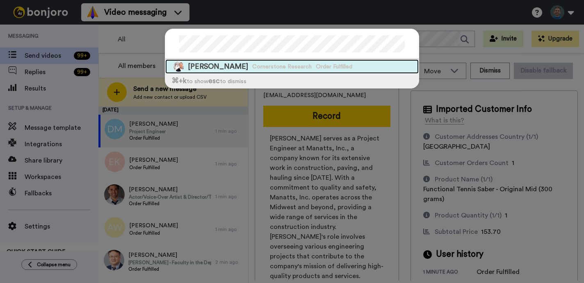
click at [339, 64] on span "Order Fulfilled" at bounding box center [334, 67] width 36 height 8
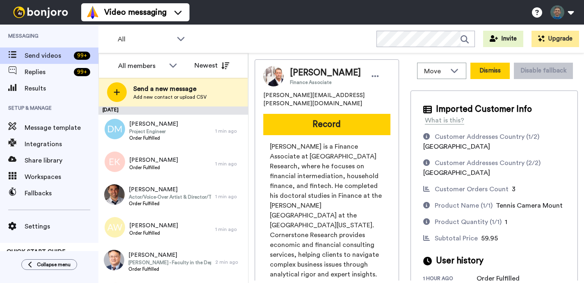
click at [500, 69] on button "Dismiss" at bounding box center [489, 71] width 39 height 16
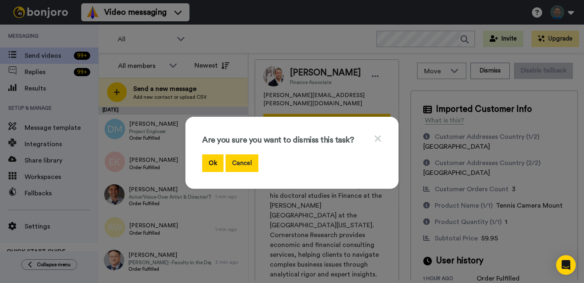
click at [241, 163] on button "Cancel" at bounding box center [241, 163] width 33 height 18
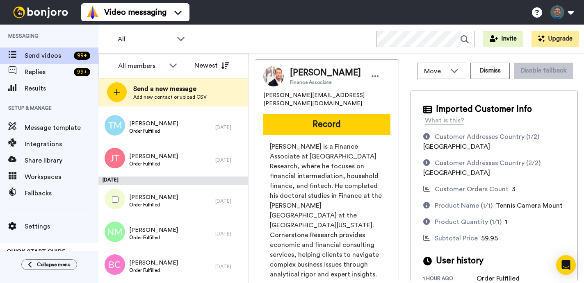
scroll to position [913, 0]
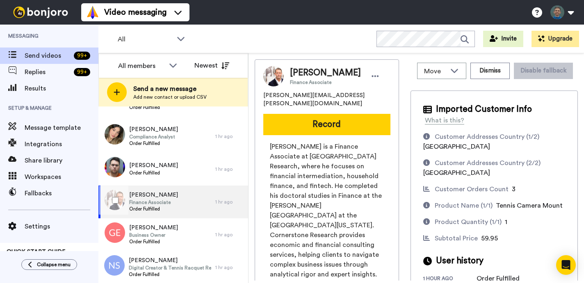
click at [177, 201] on div "Alexander Wirth Finance Associate Order Fulfilled" at bounding box center [156, 202] width 117 height 33
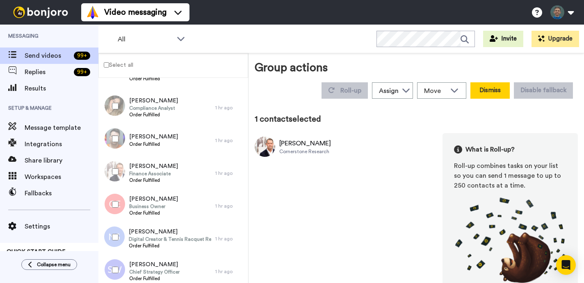
click at [509, 87] on button "Dismiss" at bounding box center [489, 90] width 39 height 16
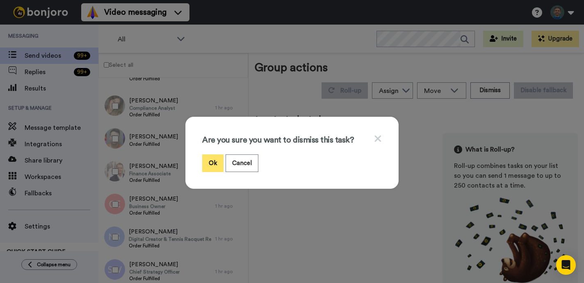
click at [215, 164] on button "Ok" at bounding box center [212, 163] width 21 height 18
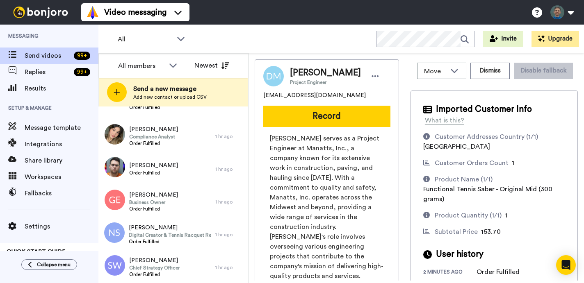
click at [219, 47] on div "All WORKSPACES View all All Default Tasks Thanking Non Saber Thanking Saber Oth…" at bounding box center [340, 39] width 485 height 29
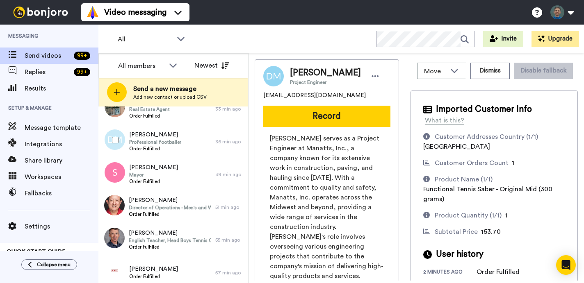
scroll to position [323, 0]
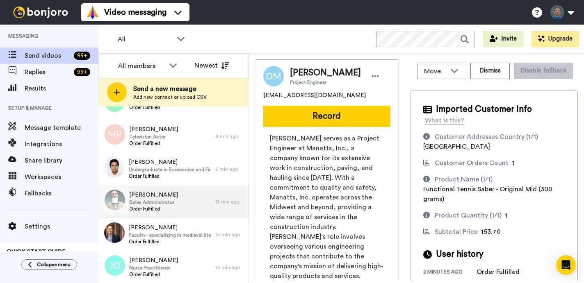
click at [142, 202] on span "Sales Administrator" at bounding box center [153, 202] width 49 height 7
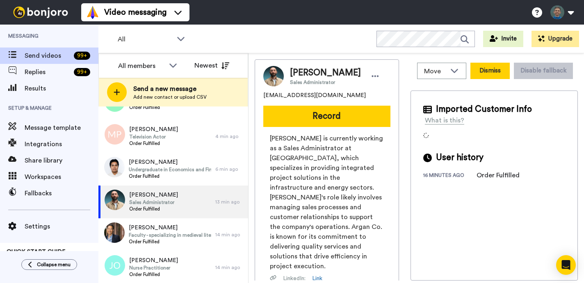
click at [496, 72] on button "Dismiss" at bounding box center [489, 71] width 39 height 16
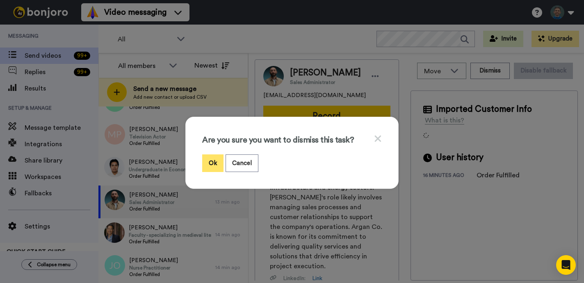
click at [212, 163] on button "Ok" at bounding box center [212, 163] width 21 height 18
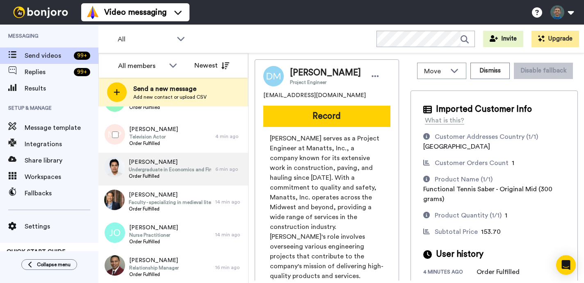
scroll to position [290, 0]
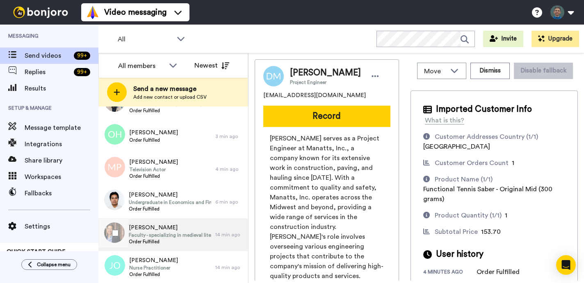
click at [202, 230] on span "WESLEY YU" at bounding box center [170, 228] width 82 height 8
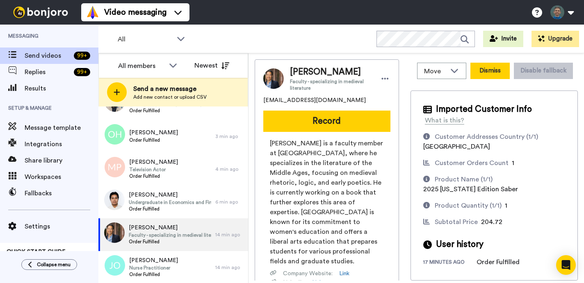
click at [491, 70] on button "Dismiss" at bounding box center [489, 71] width 39 height 16
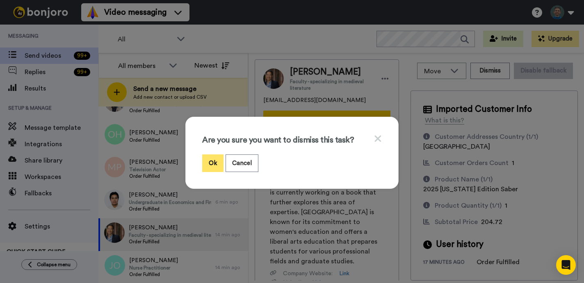
click at [209, 159] on button "Ok" at bounding box center [212, 163] width 21 height 18
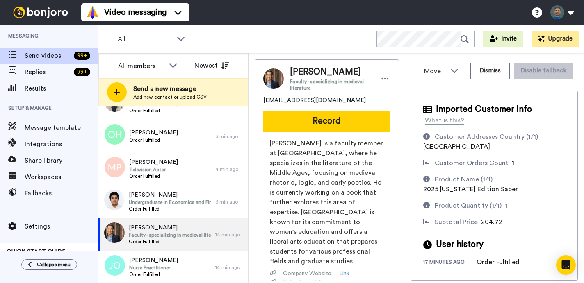
scroll to position [1011, 0]
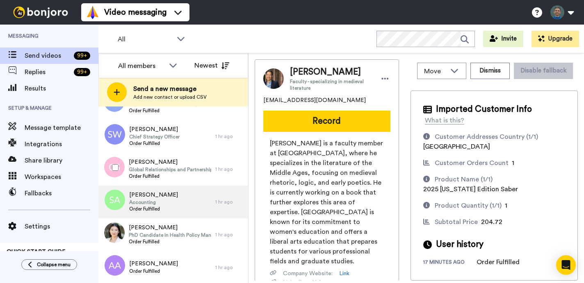
scroll to position [978, 0]
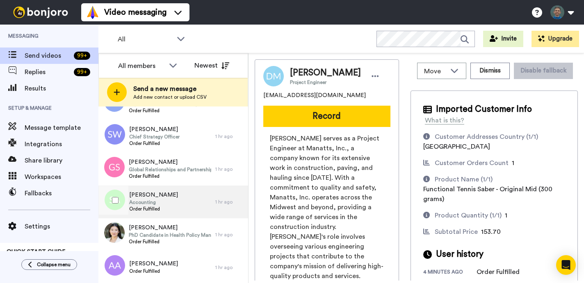
click at [191, 199] on div "Sabine Angleitner Accounting Order Fulfilled" at bounding box center [156, 202] width 117 height 33
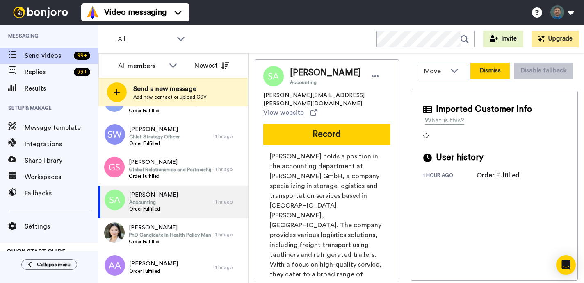
click at [477, 72] on button "Dismiss" at bounding box center [489, 71] width 39 height 16
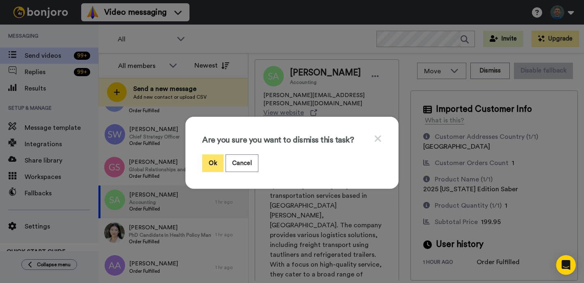
click at [208, 168] on button "Ok" at bounding box center [212, 163] width 21 height 18
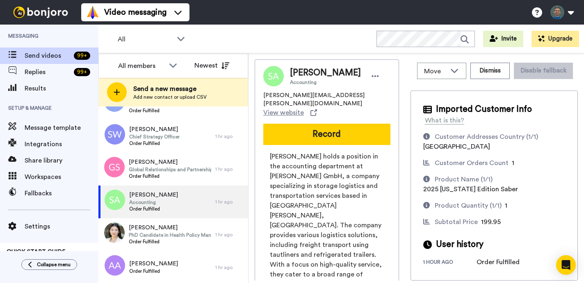
scroll to position [3588, 0]
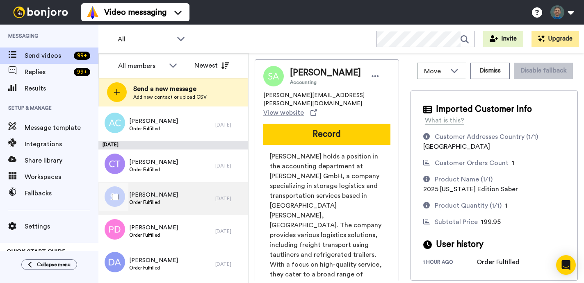
click at [181, 205] on div "Simon Lew Order Fulfilled" at bounding box center [156, 198] width 117 height 33
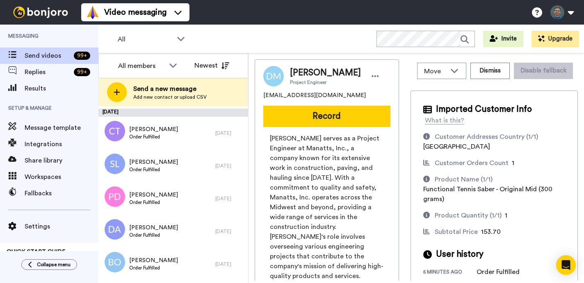
scroll to position [3555, 0]
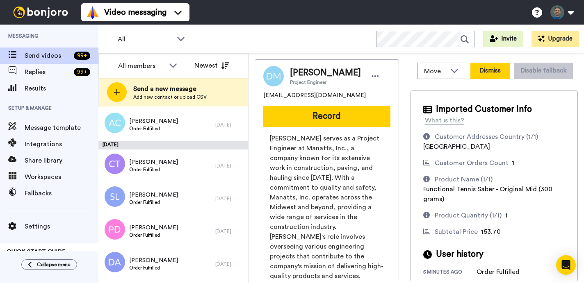
click at [490, 70] on button "Dismiss" at bounding box center [489, 71] width 39 height 16
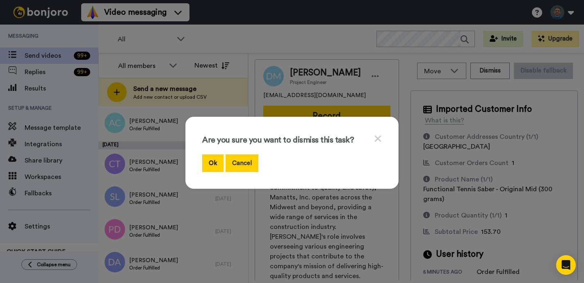
click at [242, 160] on button "Cancel" at bounding box center [241, 163] width 33 height 18
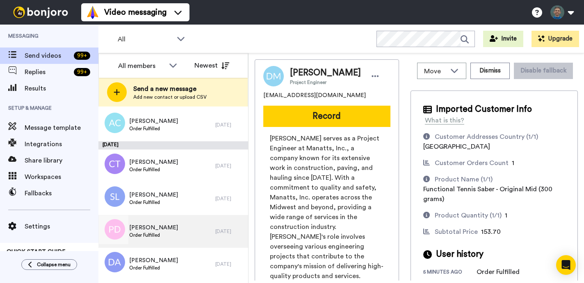
click at [151, 217] on div "Peter Devine Order Fulfilled" at bounding box center [156, 231] width 117 height 33
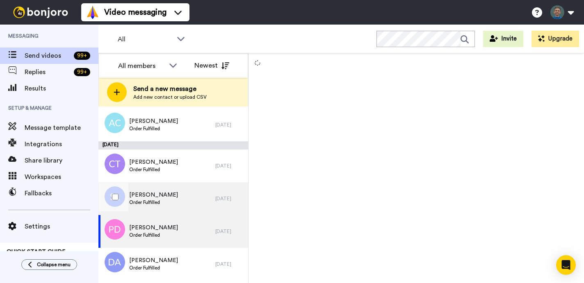
click at [180, 200] on div "Simon Lew Order Fulfilled" at bounding box center [156, 198] width 117 height 33
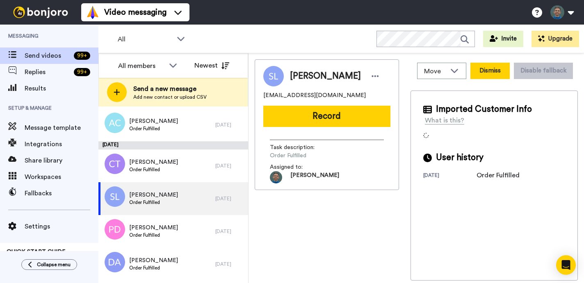
click at [492, 74] on button "Dismiss" at bounding box center [489, 71] width 39 height 16
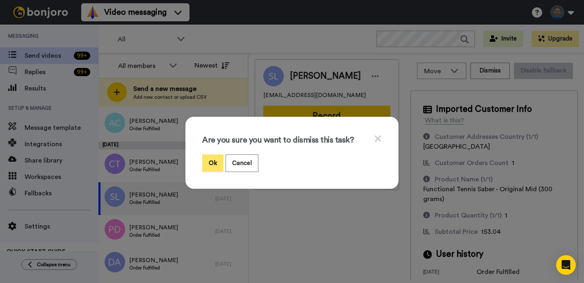
click at [209, 160] on button "Ok" at bounding box center [212, 163] width 21 height 18
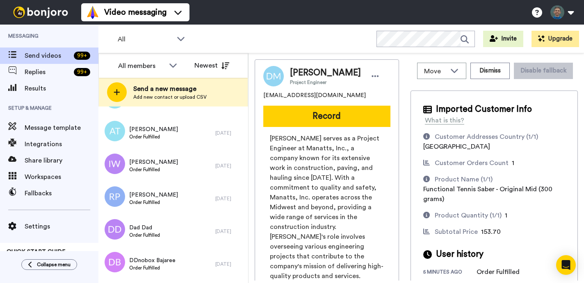
scroll to position [323, 0]
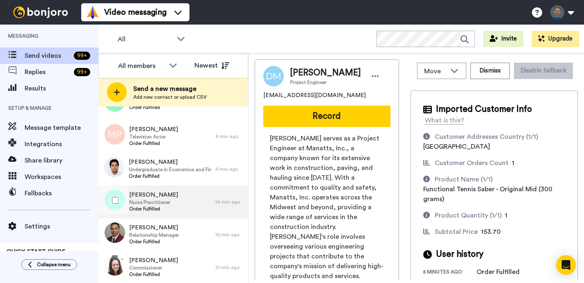
click at [198, 206] on div "Jennifer OBrien Nurse Practitioner Order Fulfilled" at bounding box center [156, 202] width 117 height 33
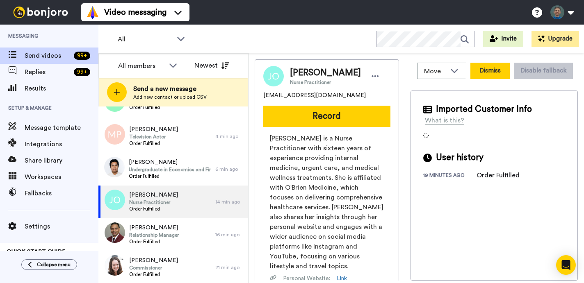
click at [488, 70] on button "Dismiss" at bounding box center [489, 71] width 39 height 16
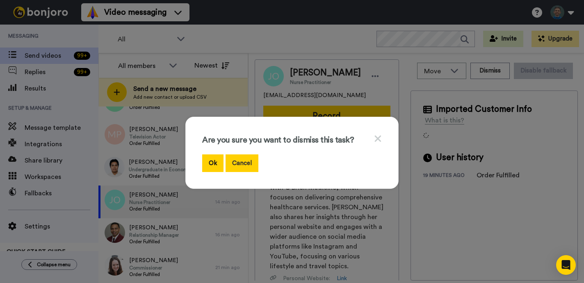
click at [247, 162] on button "Cancel" at bounding box center [241, 163] width 33 height 18
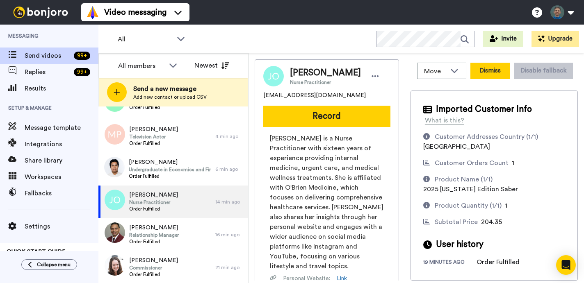
click at [489, 73] on button "Dismiss" at bounding box center [489, 71] width 39 height 16
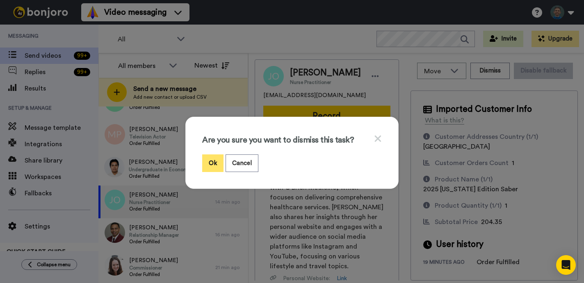
click at [218, 166] on button "Ok" at bounding box center [212, 163] width 21 height 18
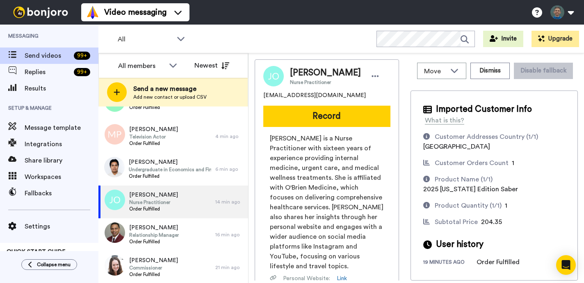
scroll to position [683, 0]
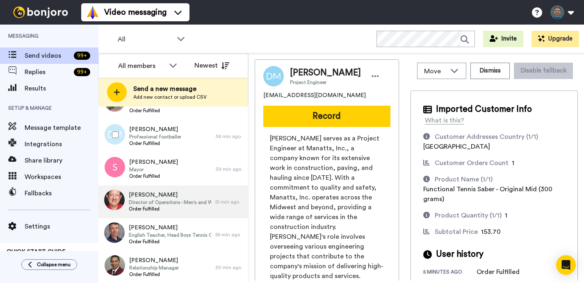
click at [203, 200] on span "Director of Operations - Men's and Women's Tennis" at bounding box center [170, 202] width 82 height 7
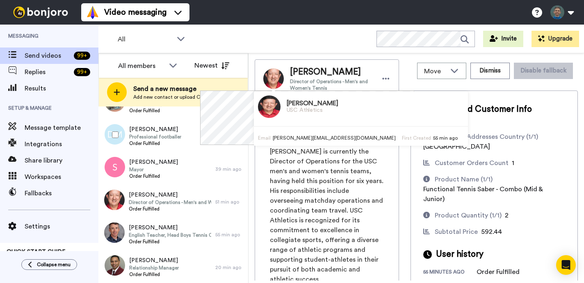
drag, startPoint x: 349, startPoint y: 73, endPoint x: 279, endPoint y: 73, distance: 70.1
click at [279, 73] on div "Philip Siordia Director of Operations - Men's and Women's Tennis" at bounding box center [326, 78] width 127 height 25
copy div "[PERSON_NAME]"
click at [324, 208] on span "Philip Siordia is currently the Director of Operations for the USC men's and wo…" at bounding box center [327, 216] width 114 height 138
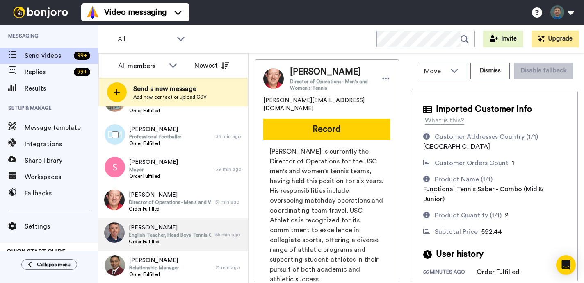
click at [189, 232] on span "English Teacher, Head Boys Tennis Coach" at bounding box center [170, 235] width 82 height 7
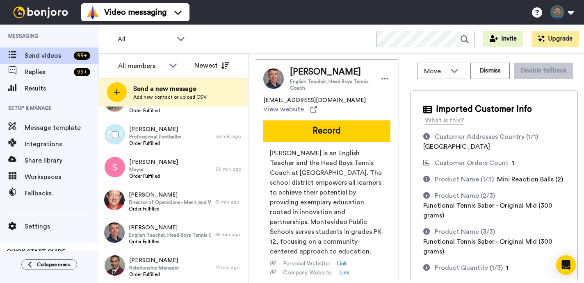
scroll to position [1372, 0]
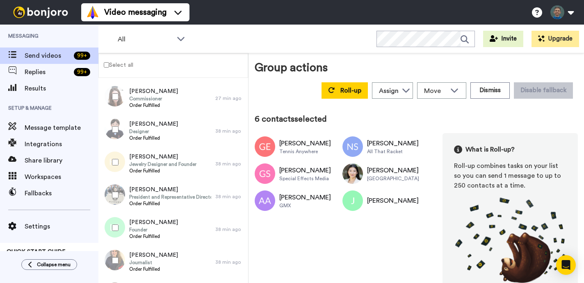
scroll to position [1972, 0]
click at [484, 88] on button "Dismiss" at bounding box center [489, 90] width 39 height 16
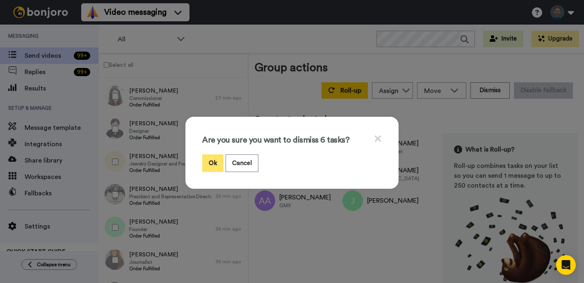
click at [203, 162] on button "Ok" at bounding box center [212, 163] width 21 height 18
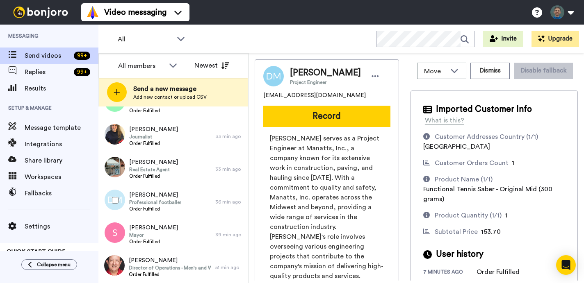
scroll to position [1011, 0]
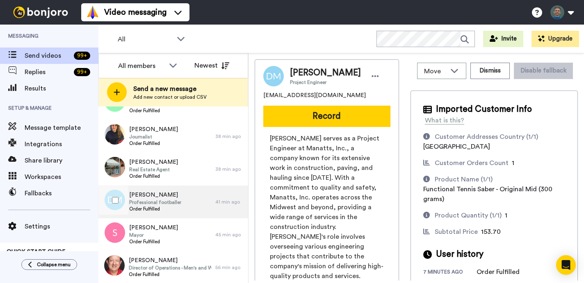
click at [183, 192] on div "Daniel Moreno Professional footballer Order Fulfilled" at bounding box center [156, 202] width 117 height 33
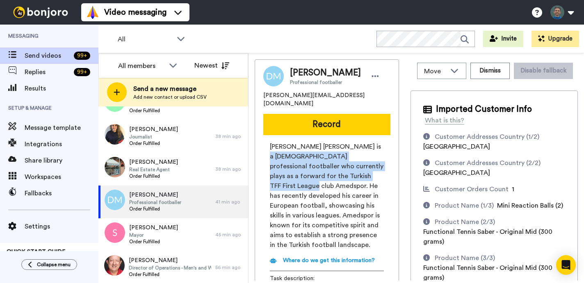
drag, startPoint x: 299, startPoint y: 180, endPoint x: 277, endPoint y: 149, distance: 37.6
click at [277, 149] on span "Daniel Moreno Mosquera is a Colombian professional footballer who currently pla…" at bounding box center [327, 196] width 114 height 108
click at [280, 149] on span "Daniel Moreno Mosquera is a Colombian professional footballer who currently pla…" at bounding box center [327, 196] width 114 height 108
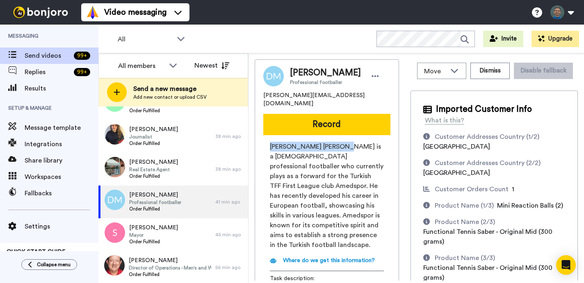
drag, startPoint x: 344, startPoint y: 138, endPoint x: 267, endPoint y: 139, distance: 77.5
click at [267, 142] on div "Daniel Moreno Mosquera is a Colombian professional footballer who currently pla…" at bounding box center [326, 228] width 127 height 173
copy span "Daniel Moreno Mosquera"
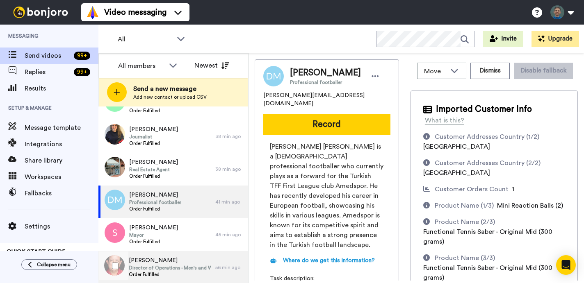
click at [173, 263] on span "[PERSON_NAME]" at bounding box center [170, 261] width 82 height 8
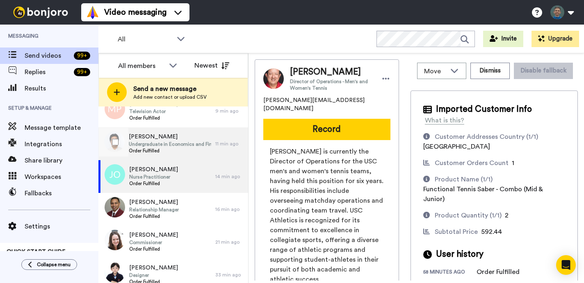
scroll to position [322, 0]
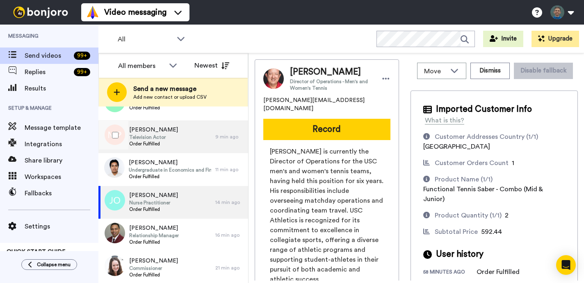
click at [191, 132] on div "Mateusz Pawlowski Television Actor Order Fulfilled" at bounding box center [156, 136] width 117 height 33
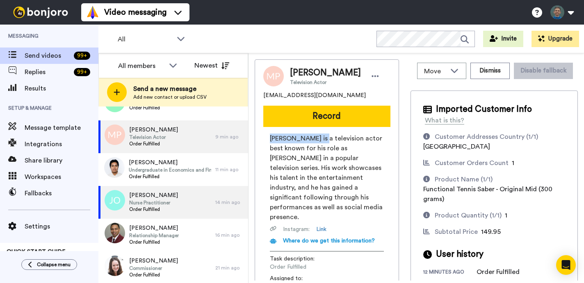
drag, startPoint x: 327, startPoint y: 138, endPoint x: 266, endPoint y: 139, distance: 61.5
click at [266, 139] on div "Mateusz Pawłowski is a television actor best known for his role as Kacper Boski…" at bounding box center [326, 214] width 127 height 161
copy span "Mateusz Pawłowski"
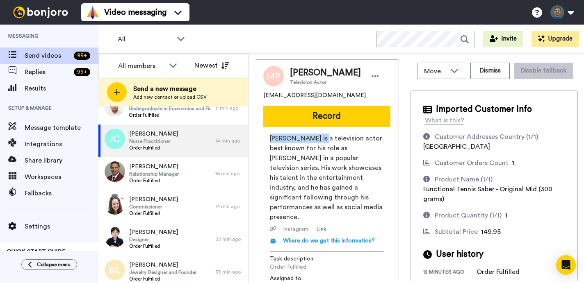
scroll to position [388, 0]
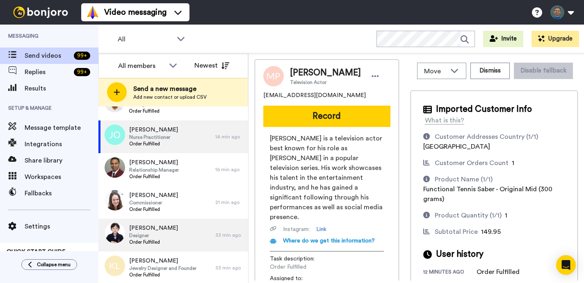
click at [151, 243] on span "Order Fulfilled" at bounding box center [153, 242] width 49 height 7
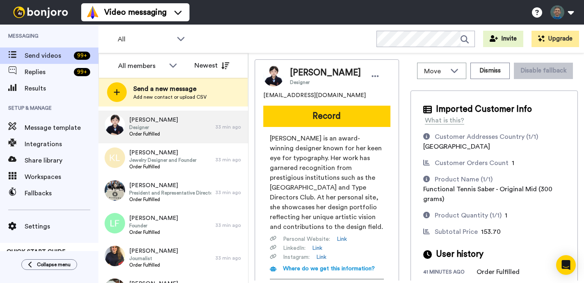
scroll to position [499, 0]
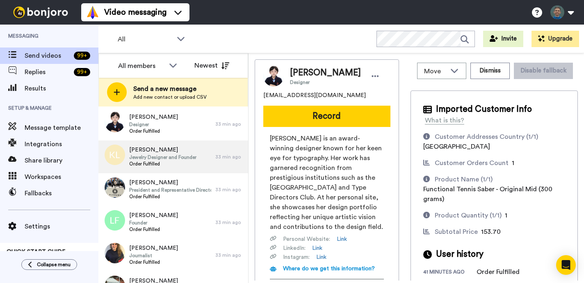
click at [188, 166] on span "Order Fulfilled" at bounding box center [162, 164] width 67 height 7
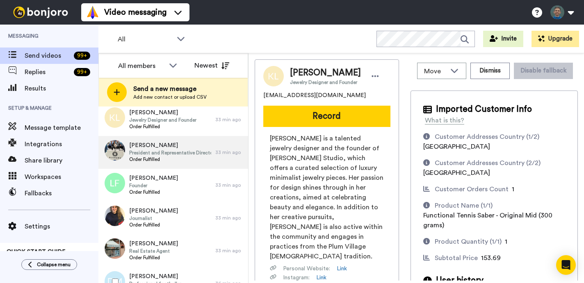
scroll to position [540, 0]
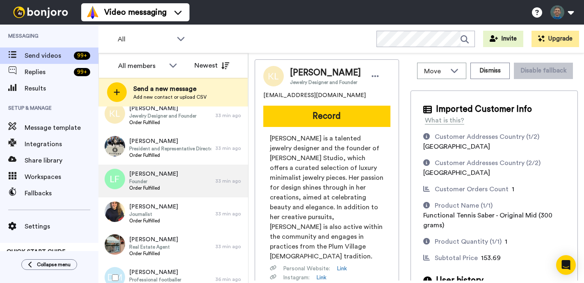
click at [188, 186] on div "Luis Fajardo Founder Order Fulfilled" at bounding box center [156, 181] width 117 height 33
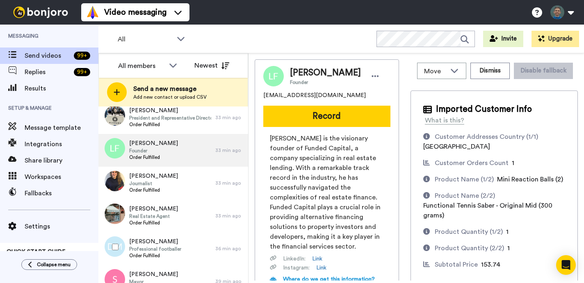
scroll to position [573, 0]
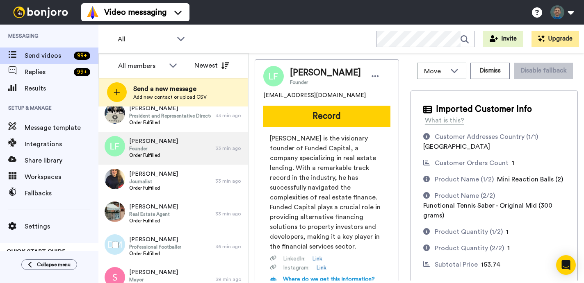
click at [188, 186] on div "Kaisa Korkeamäki Journalist Order Fulfilled" at bounding box center [156, 181] width 117 height 33
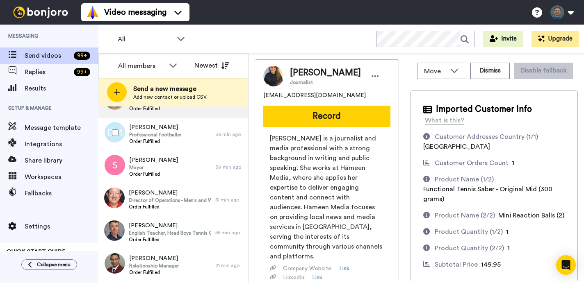
scroll to position [685, 0]
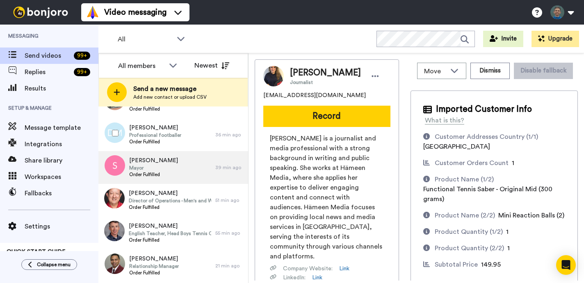
click at [203, 162] on div "George Chen Mayor Order Fulfilled" at bounding box center [156, 167] width 117 height 33
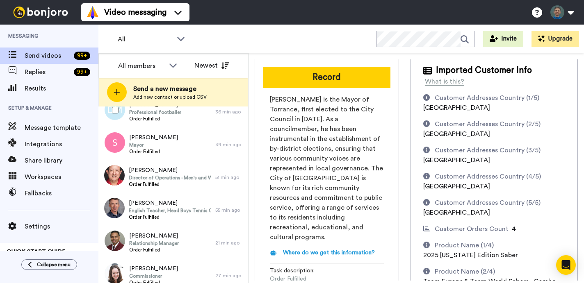
scroll to position [40, 0]
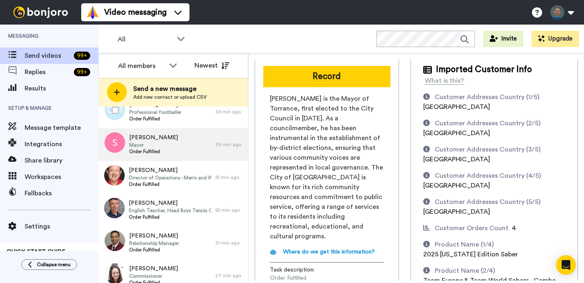
click at [190, 145] on div "George Chen Mayor Order Fulfilled" at bounding box center [156, 144] width 117 height 33
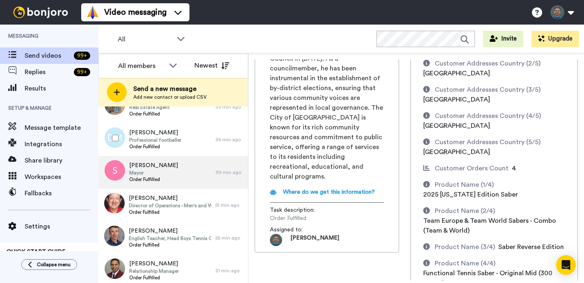
scroll to position [682, 0]
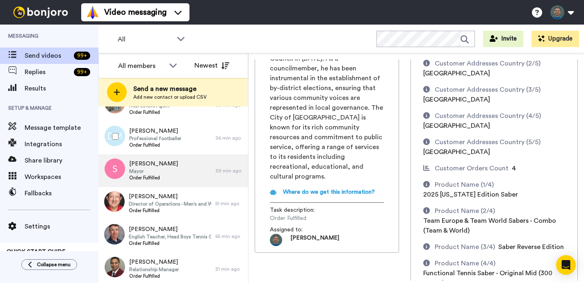
click at [210, 175] on div "George Chen Mayor Order Fulfilled" at bounding box center [156, 170] width 117 height 33
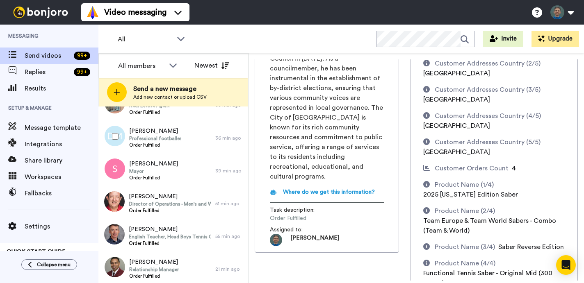
scroll to position [0, 0]
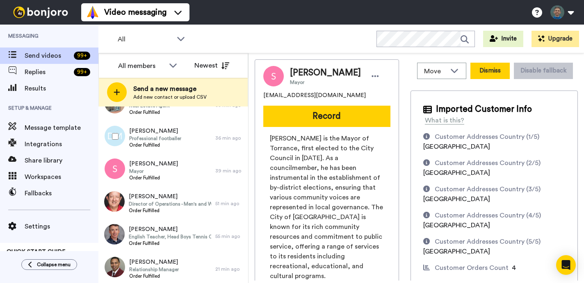
click at [479, 70] on button "Dismiss" at bounding box center [489, 71] width 39 height 16
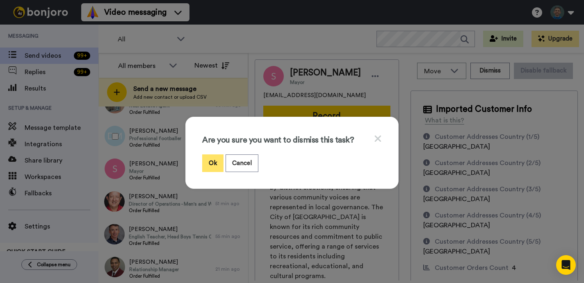
click at [213, 165] on button "Ok" at bounding box center [212, 163] width 21 height 18
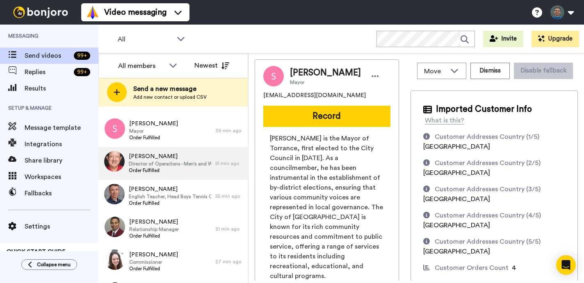
scroll to position [724, 0]
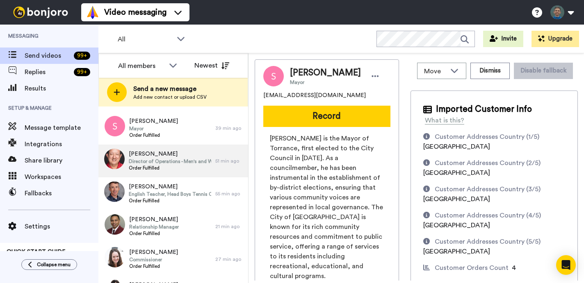
click at [197, 196] on span "English Teacher, Head Boys Tennis Coach" at bounding box center [170, 194] width 82 height 7
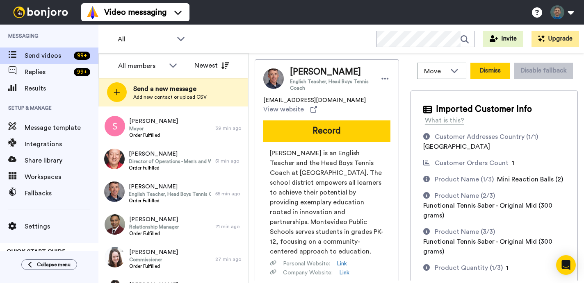
click at [484, 70] on button "Dismiss" at bounding box center [489, 71] width 39 height 16
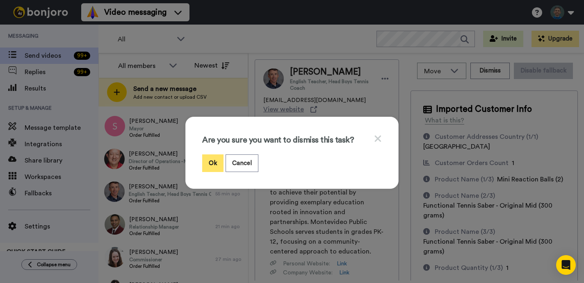
click at [213, 161] on button "Ok" at bounding box center [212, 163] width 21 height 18
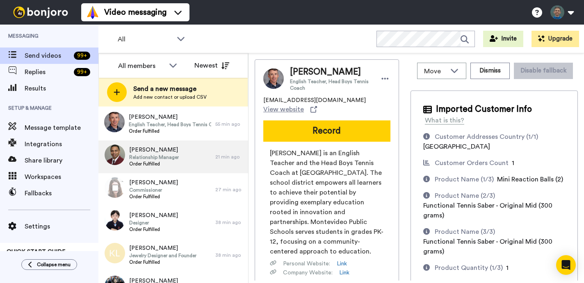
scroll to position [797, 0]
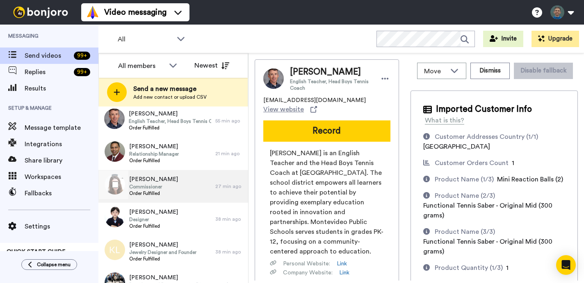
click at [194, 190] on div "Karen Douglas Commissioner Order Fulfilled" at bounding box center [156, 186] width 117 height 33
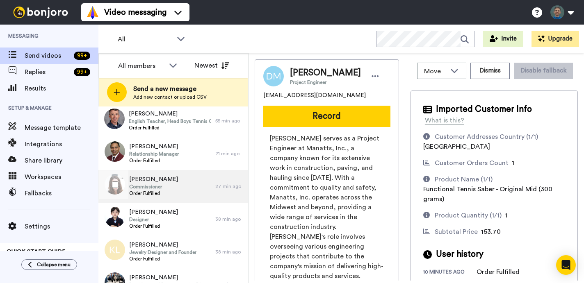
click at [195, 192] on div "Karen Douglas Commissioner Order Fulfilled" at bounding box center [156, 186] width 117 height 33
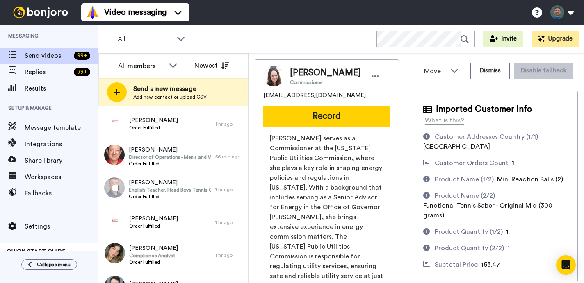
scroll to position [1224, 0]
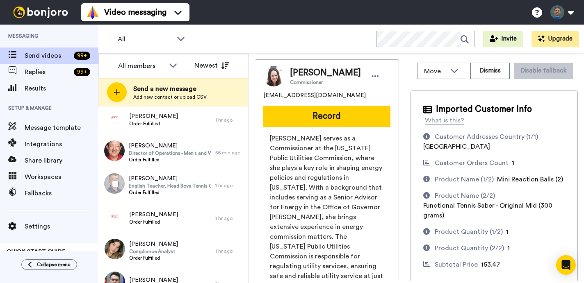
click at [195, 191] on span "Order Fulfilled" at bounding box center [170, 192] width 82 height 7
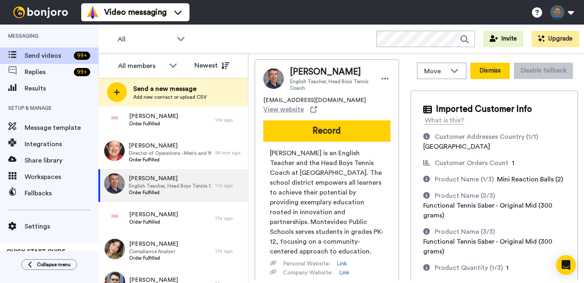
click at [498, 68] on button "Dismiss" at bounding box center [489, 71] width 39 height 16
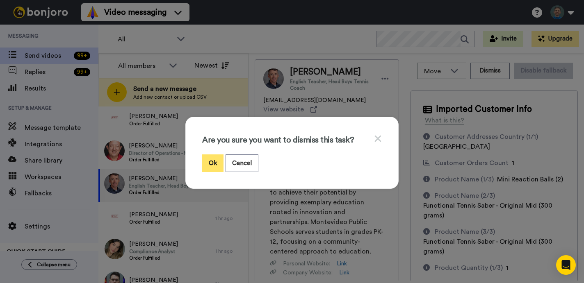
click at [212, 159] on button "Ok" at bounding box center [212, 163] width 21 height 18
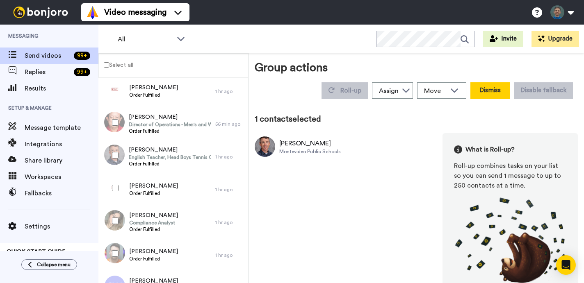
click at [485, 89] on button "Dismiss" at bounding box center [489, 90] width 39 height 16
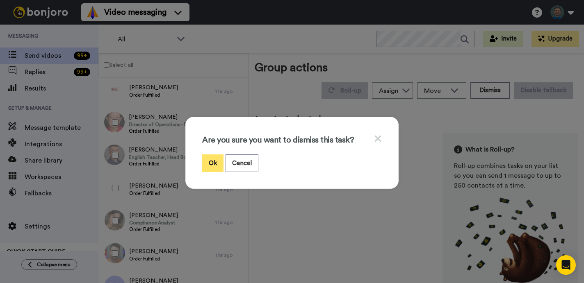
click at [213, 164] on button "Ok" at bounding box center [212, 163] width 21 height 18
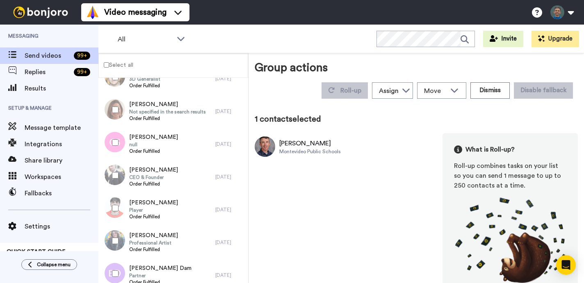
scroll to position [2524, 0]
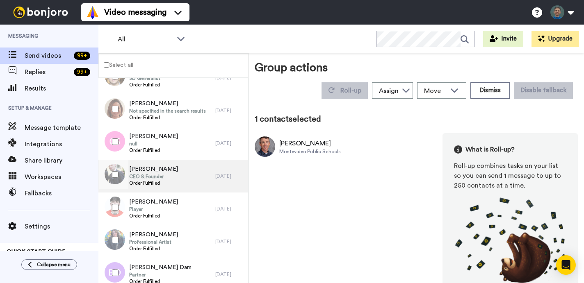
click at [188, 189] on div "Andrea Carletti CEO & Founder Order Fulfilled" at bounding box center [156, 176] width 117 height 33
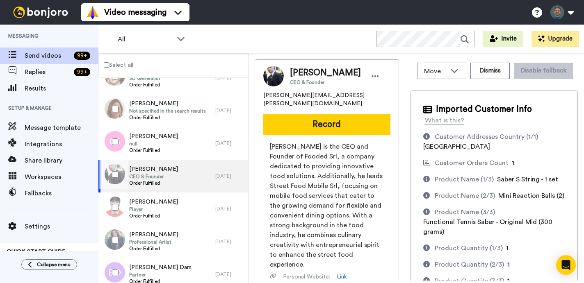
click at [347, 282] on link "Link" at bounding box center [344, 286] width 10 height 8
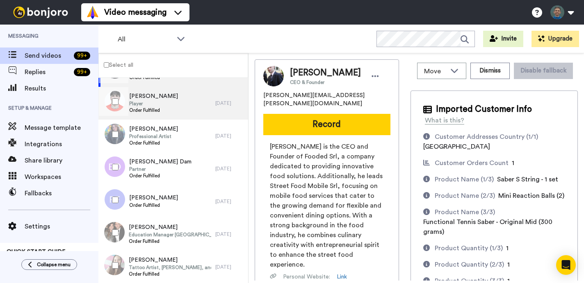
scroll to position [2631, 0]
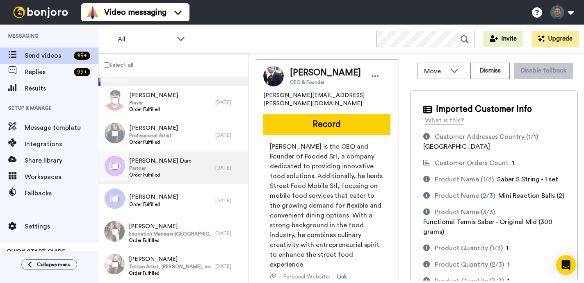
click at [202, 163] on div "Brandon Dam Partner Order Fulfilled" at bounding box center [156, 168] width 117 height 33
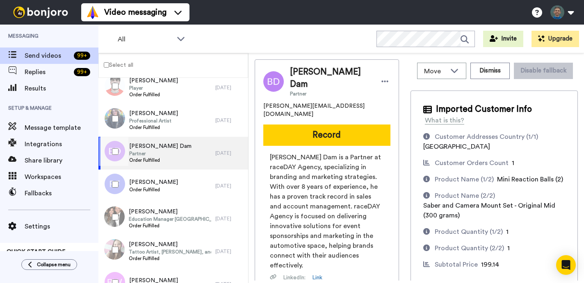
scroll to position [2656, 0]
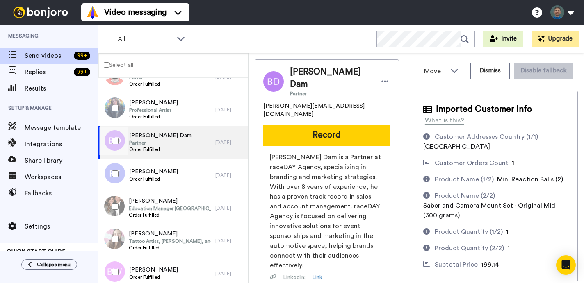
click at [320, 283] on link "Link" at bounding box center [321, 287] width 10 height 8
drag, startPoint x: 343, startPoint y: 74, endPoint x: 288, endPoint y: 74, distance: 54.5
click at [288, 74] on div "Brandon Dam Partner" at bounding box center [337, 81] width 107 height 31
copy span "[PERSON_NAME] Dam"
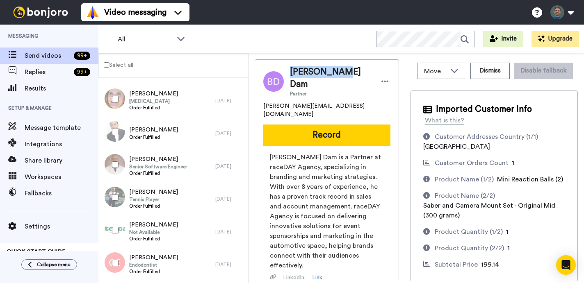
scroll to position [2876, 0]
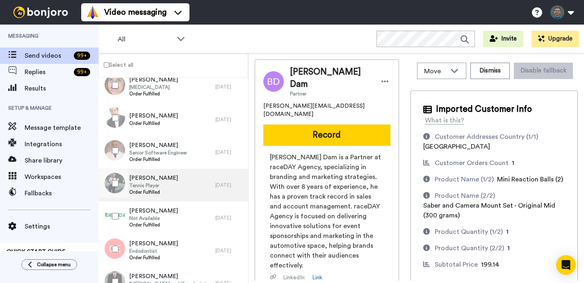
click at [202, 183] on div "Steve Starleaf Tennis Player Order Fulfilled" at bounding box center [156, 185] width 117 height 33
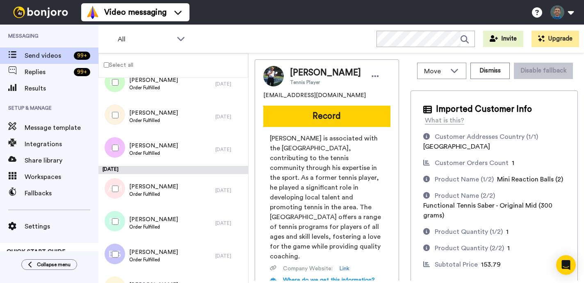
scroll to position [7223, 0]
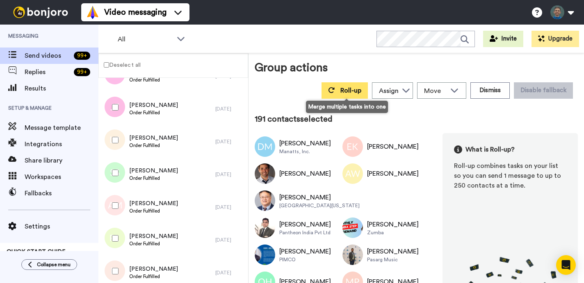
click at [341, 93] on button "Roll-up" at bounding box center [344, 90] width 46 height 16
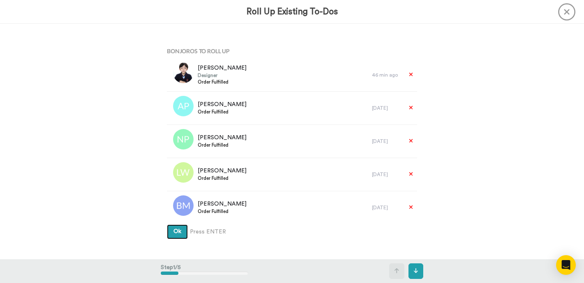
click at [179, 232] on span "Ok" at bounding box center [177, 232] width 8 height 6
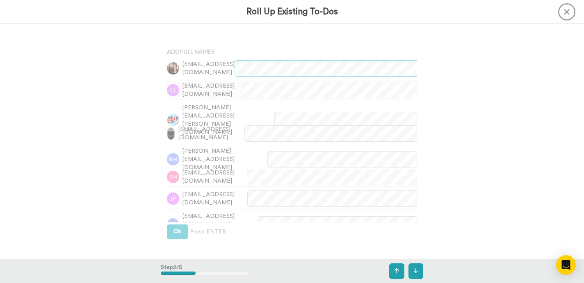
scroll to position [236, 0]
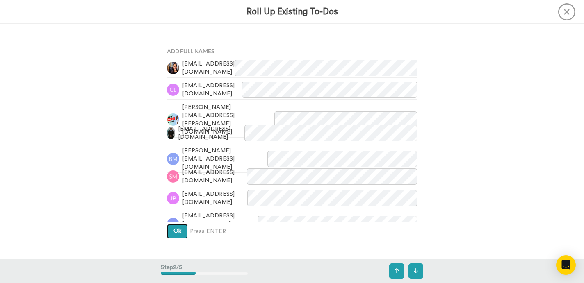
click at [181, 226] on button "Ok" at bounding box center [177, 231] width 21 height 15
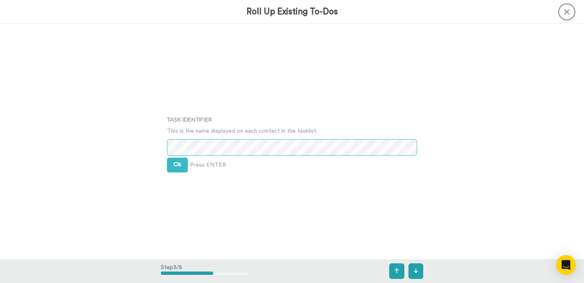
scroll to position [471, 0]
click at [179, 161] on span "Ok" at bounding box center [177, 164] width 8 height 6
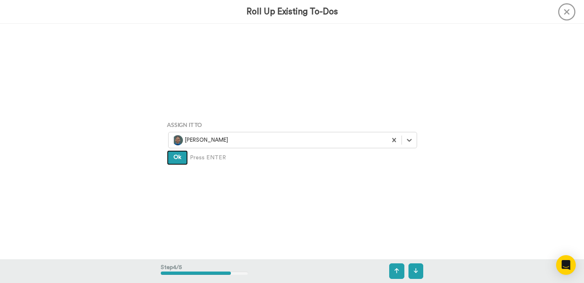
click at [179, 161] on button "Ok" at bounding box center [177, 157] width 21 height 15
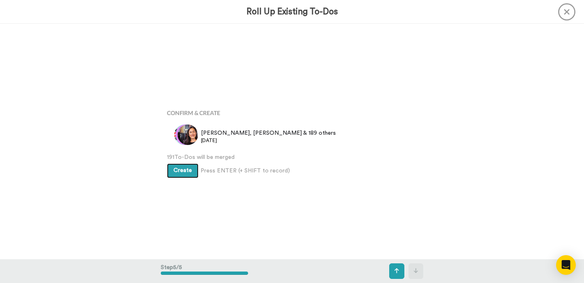
scroll to position [941, 0]
click at [180, 165] on button "Create" at bounding box center [183, 171] width 32 height 15
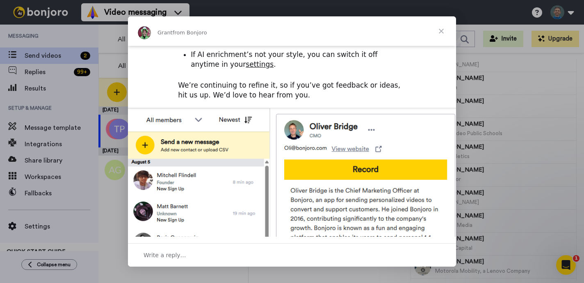
scroll to position [354, 0]
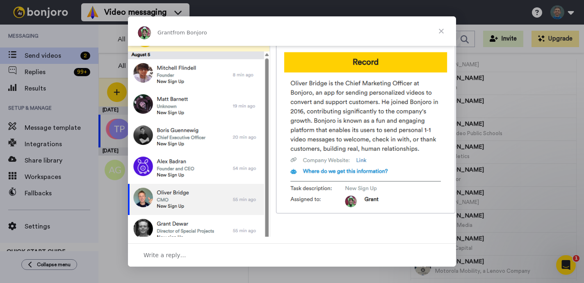
click at [440, 32] on span "Close" at bounding box center [441, 31] width 30 height 30
